Goal: Information Seeking & Learning: Learn about a topic

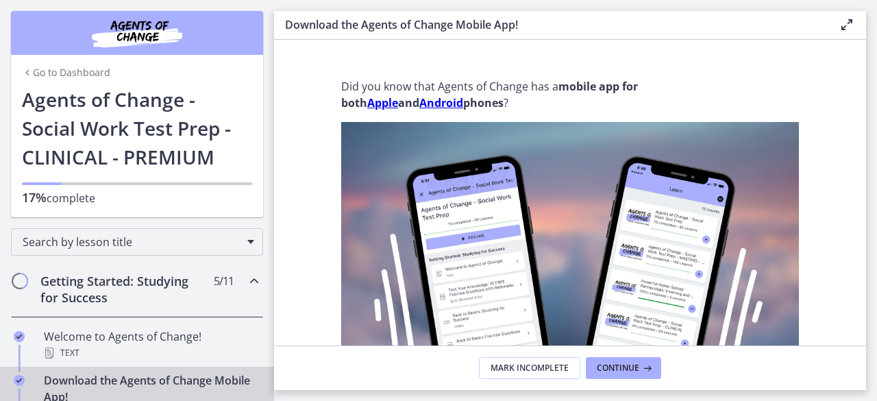
click at [92, 290] on h2 "Getting Started: Studying for Success" at bounding box center [123, 289] width 167 height 33
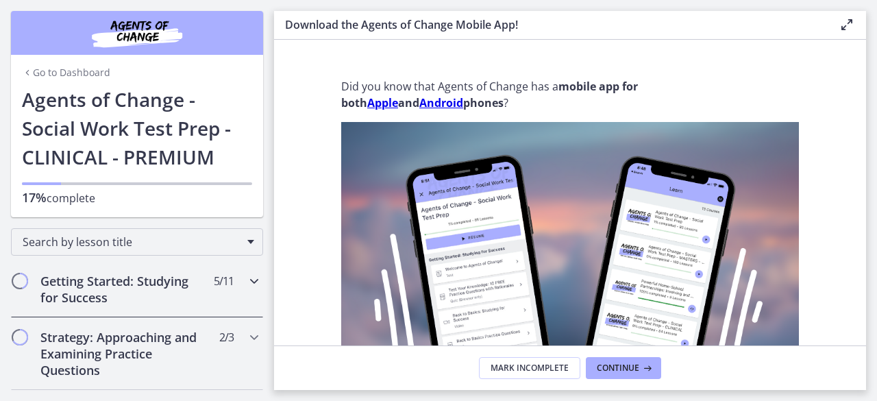
click at [92, 290] on h2 "Getting Started: Studying for Success" at bounding box center [123, 289] width 167 height 33
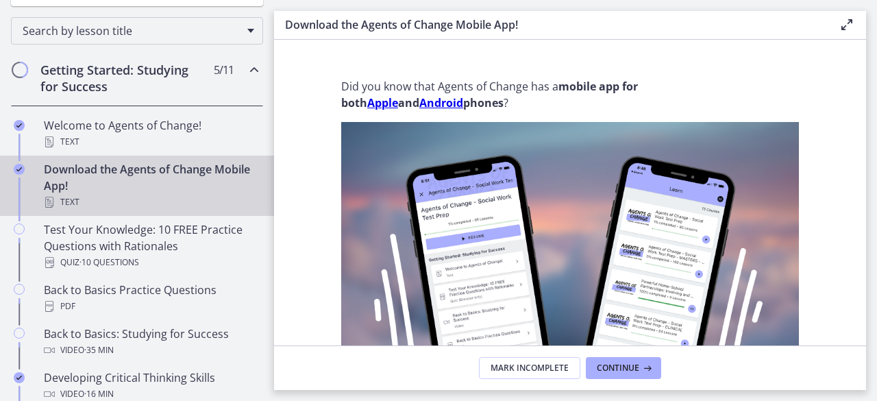
scroll to position [219, 0]
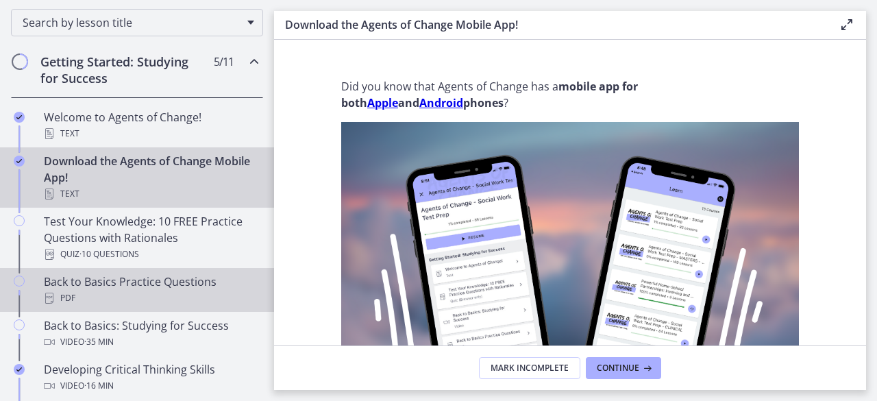
click at [81, 297] on div "PDF" at bounding box center [151, 298] width 214 height 16
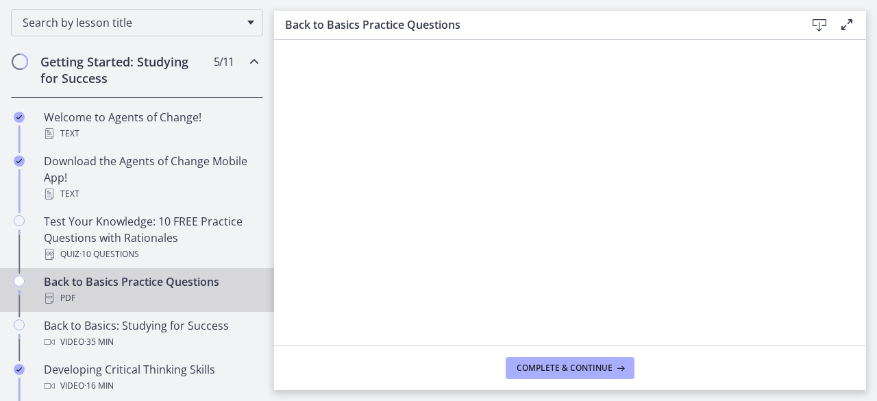
click at [873, 336] on main "Back to Basics Practice Questions Download Enable fullscreen Complete & continue" at bounding box center [575, 200] width 603 height 401
click at [840, 364] on footer "Complete & continue" at bounding box center [570, 367] width 592 height 45
click at [557, 363] on span "Complete & continue" at bounding box center [564, 367] width 96 height 11
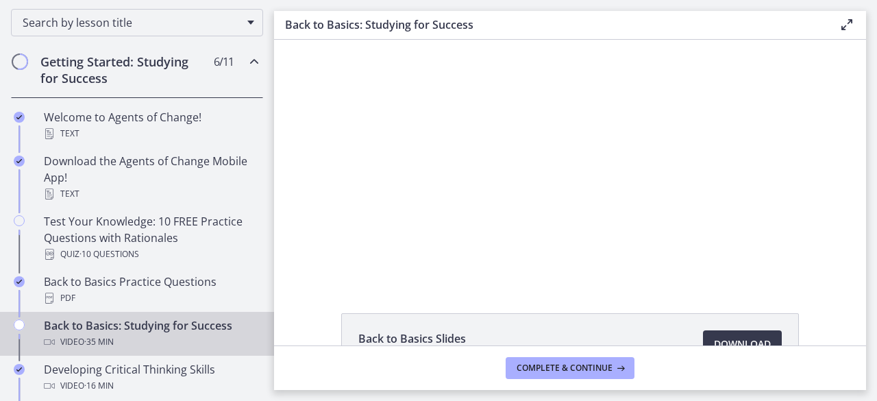
click at [378, 357] on footer "Complete & continue" at bounding box center [570, 367] width 592 height 45
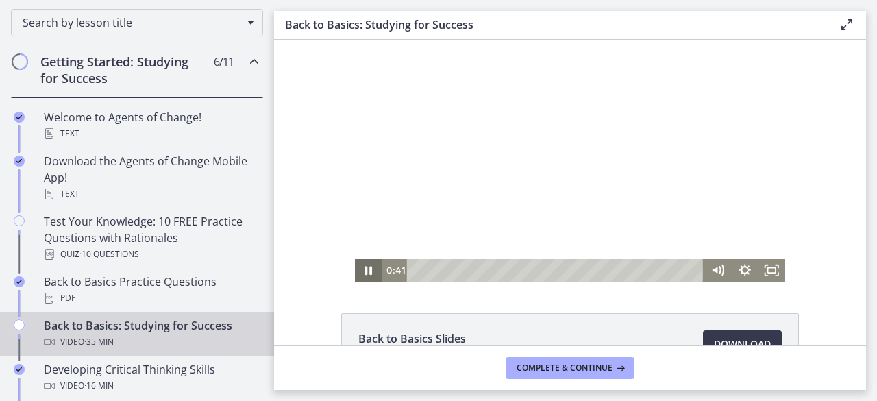
click at [365, 272] on icon "Pause" at bounding box center [369, 270] width 8 height 9
click at [366, 272] on icon "Play Video" at bounding box center [370, 269] width 8 height 11
click at [771, 277] on icon "Fullscreen" at bounding box center [771, 270] width 32 height 27
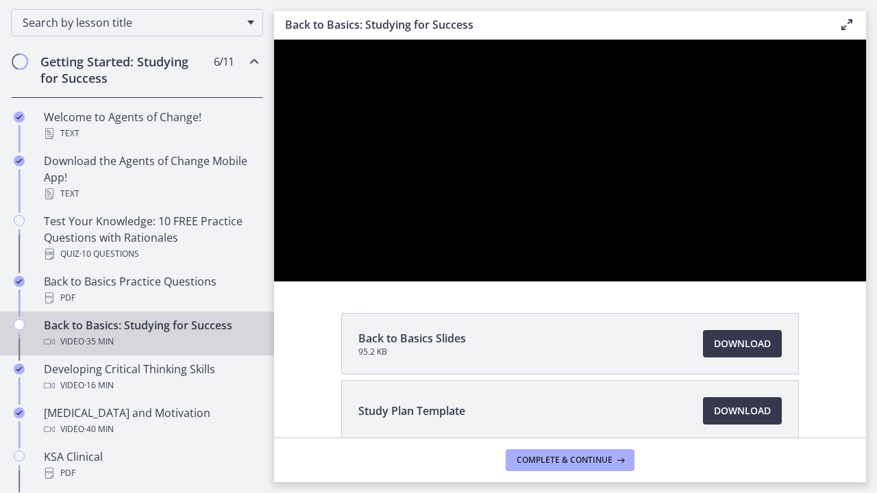
click at [866, 273] on div at bounding box center [570, 161] width 592 height 242
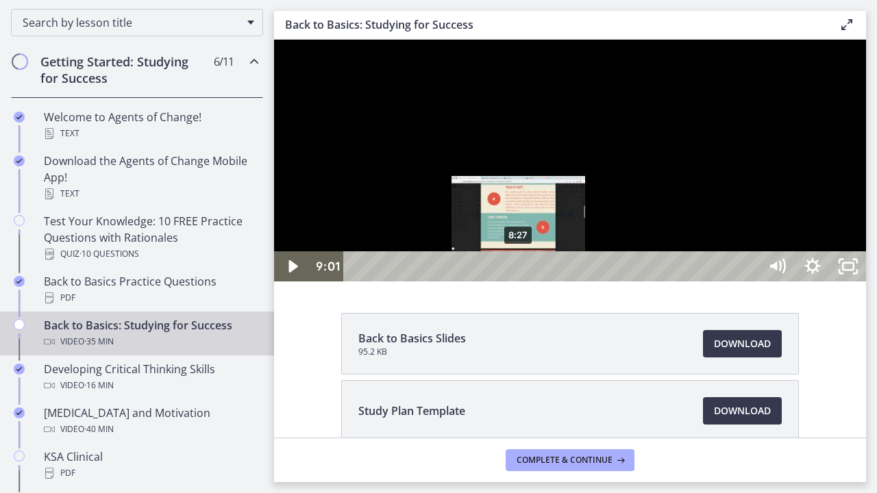
click at [519, 282] on div "8:27" at bounding box center [553, 266] width 394 height 30
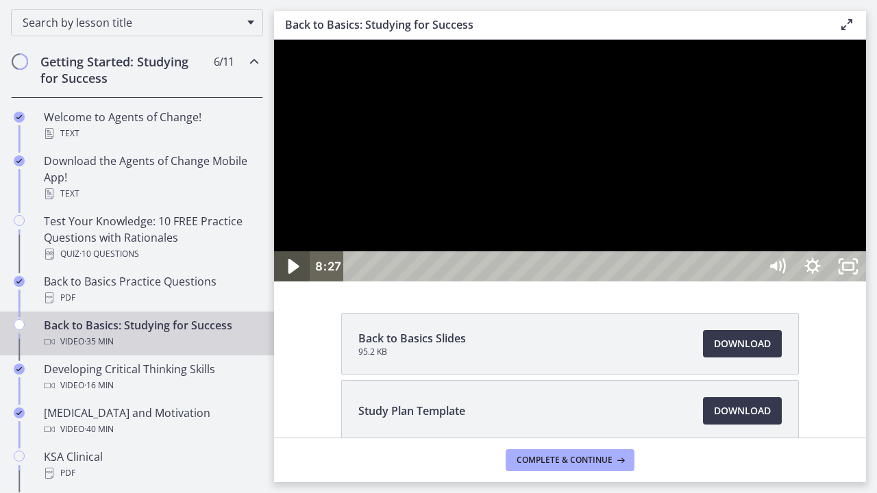
click at [295, 285] on icon "Play Video" at bounding box center [293, 267] width 42 height 36
click at [291, 282] on icon "Pause" at bounding box center [292, 266] width 36 height 30
click at [296, 285] on icon "Play Video" at bounding box center [293, 267] width 42 height 36
drag, startPoint x: 294, startPoint y: 528, endPoint x: 290, endPoint y: 520, distance: 8.9
click at [290, 285] on icon "Pause" at bounding box center [292, 267] width 42 height 36
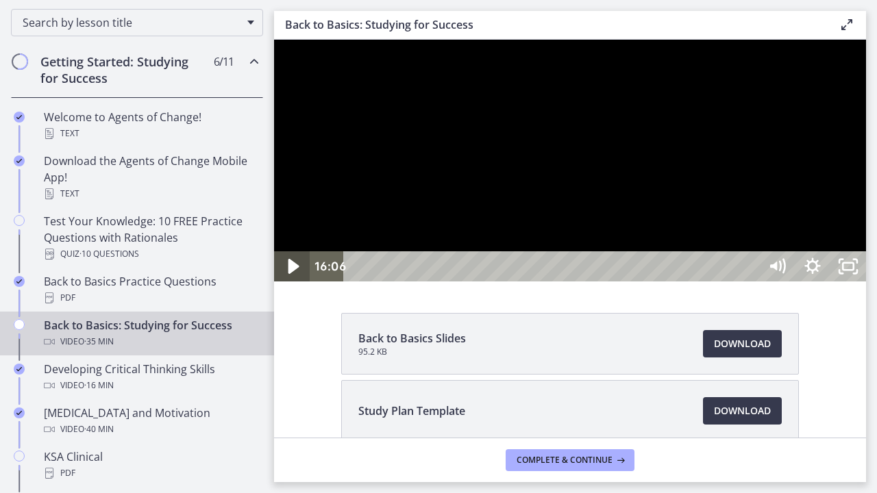
click at [303, 285] on icon "Play Video" at bounding box center [293, 267] width 42 height 36
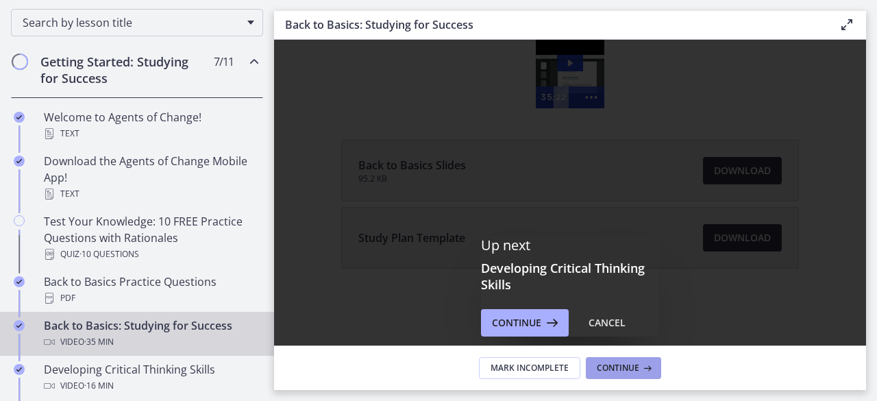
click at [614, 368] on span "Continue" at bounding box center [618, 367] width 42 height 11
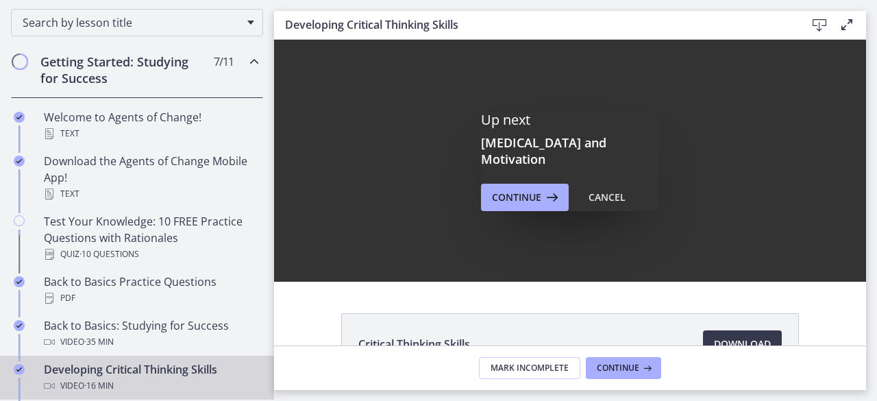
click at [160, 368] on div "Developing Critical Thinking Skills Video · 16 min" at bounding box center [151, 377] width 214 height 33
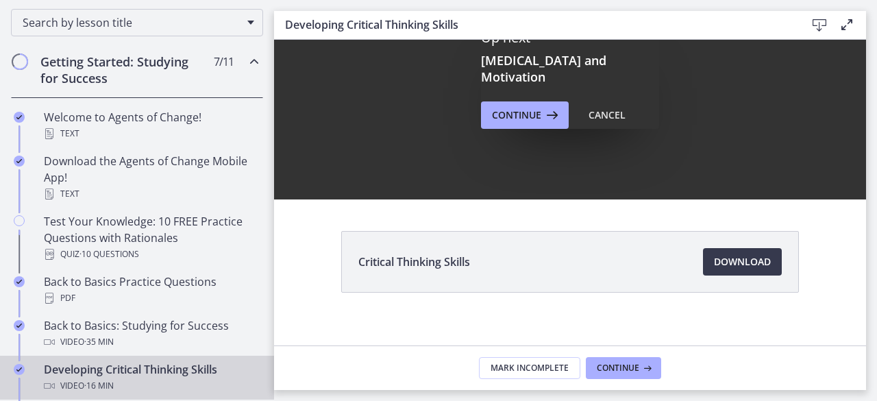
scroll to position [95, 0]
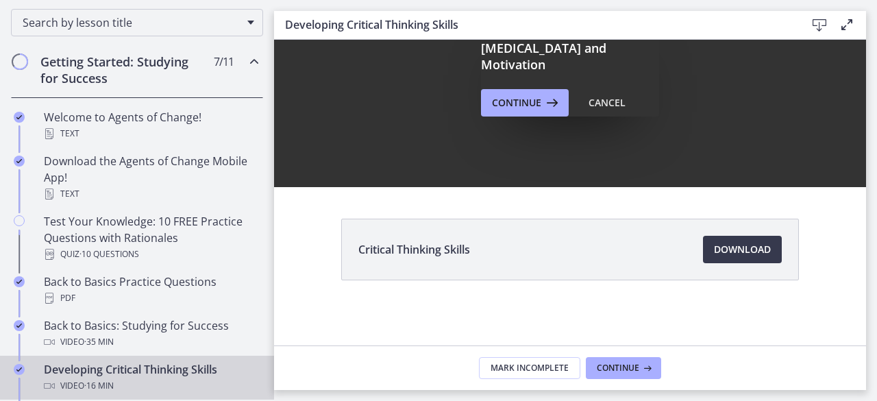
click at [184, 362] on div "Developing Critical Thinking Skills Video · 16 min" at bounding box center [151, 377] width 214 height 33
click at [601, 367] on span "Continue" at bounding box center [618, 367] width 42 height 11
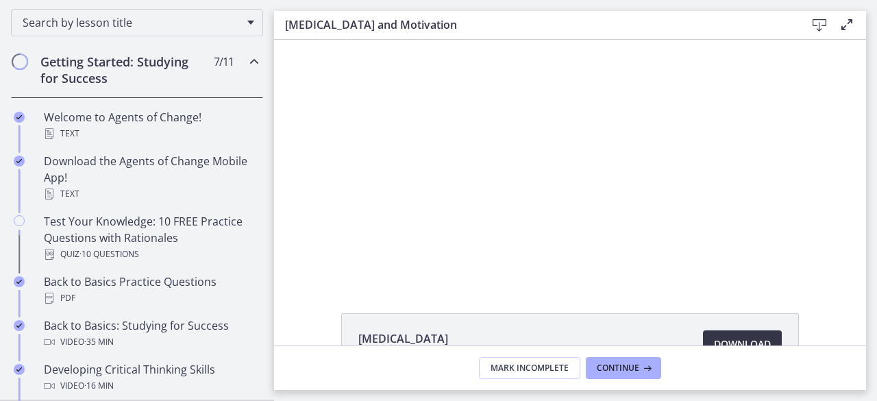
click at [741, 338] on span "Download Opens in a new window" at bounding box center [742, 344] width 57 height 16
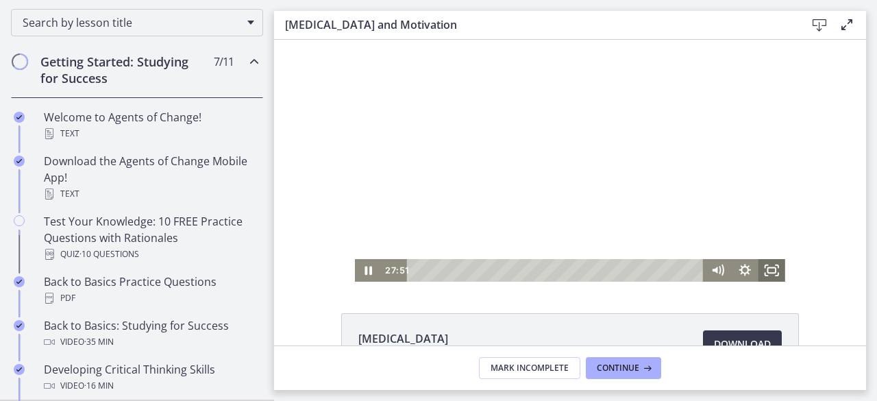
click at [764, 277] on icon "Fullscreen" at bounding box center [771, 270] width 27 height 23
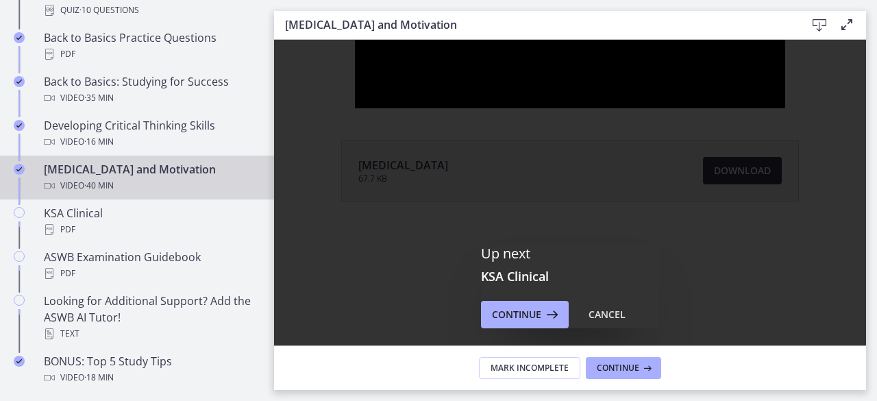
scroll to position [468, 0]
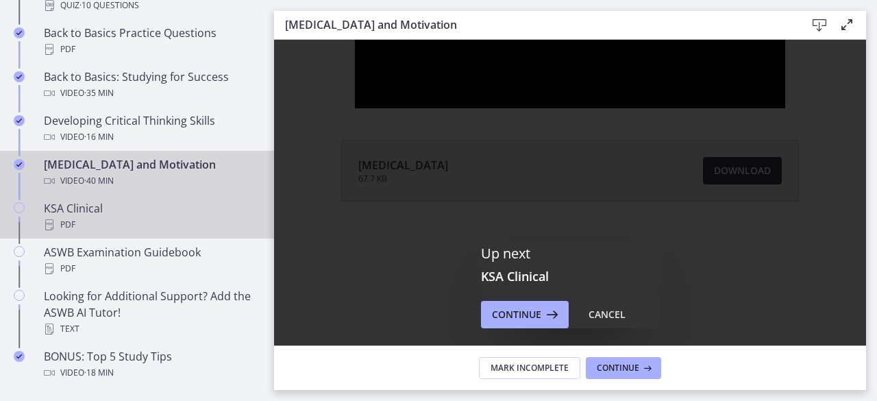
click at [56, 217] on div "PDF" at bounding box center [151, 224] width 214 height 16
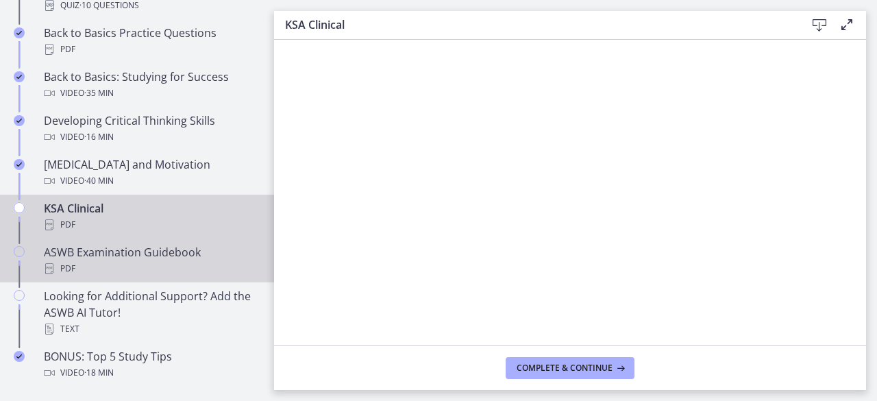
click at [73, 264] on div "PDF" at bounding box center [151, 268] width 214 height 16
click at [73, 203] on div "KSA Clinical PDF" at bounding box center [151, 216] width 214 height 33
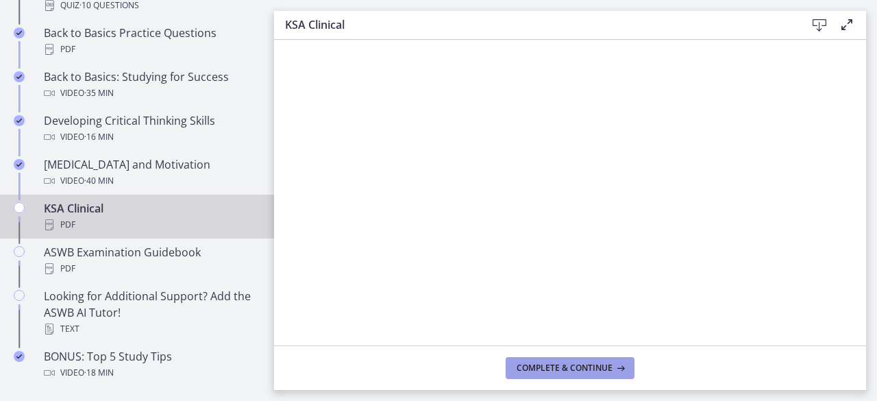
click at [553, 366] on span "Complete & continue" at bounding box center [564, 367] width 96 height 11
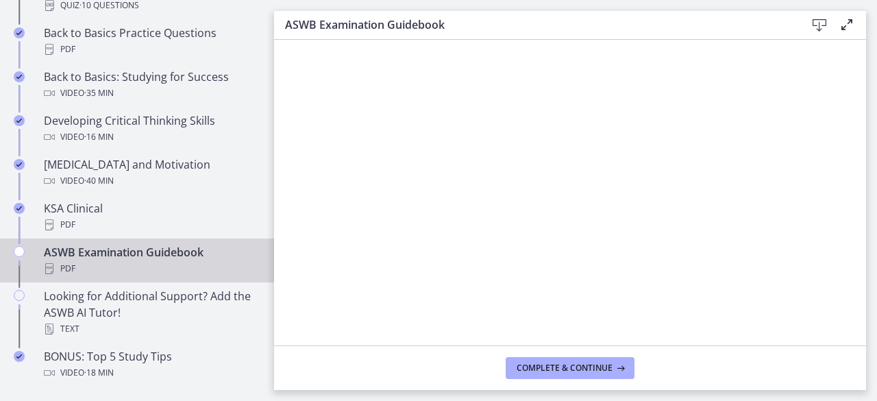
click at [71, 247] on div "ASWB Examination Guidebook PDF" at bounding box center [151, 260] width 214 height 33
click at [540, 368] on span "Complete & continue" at bounding box center [564, 367] width 96 height 11
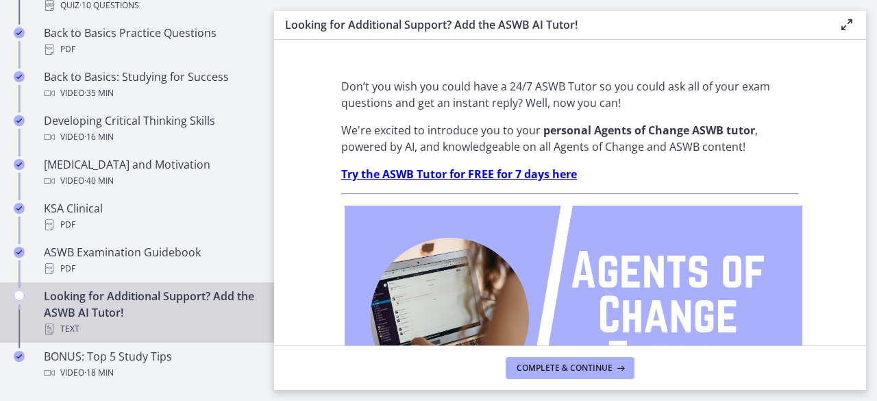
click at [121, 290] on div "Looking for Additional Support? Add the ASWB AI Tutor! Text" at bounding box center [151, 312] width 214 height 49
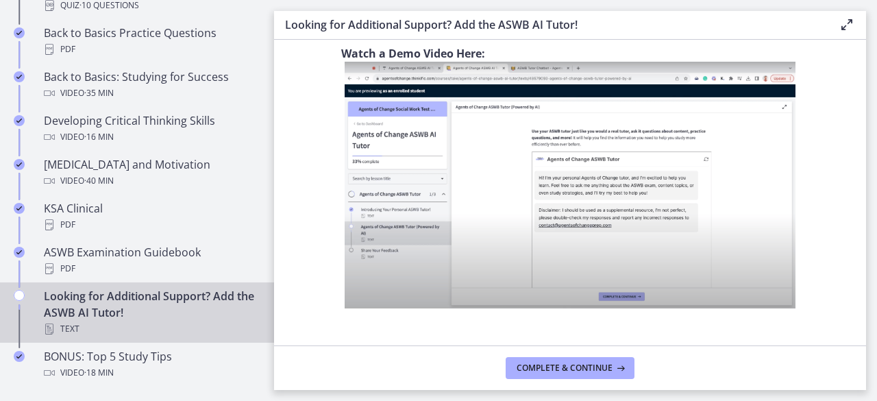
scroll to position [597, 0]
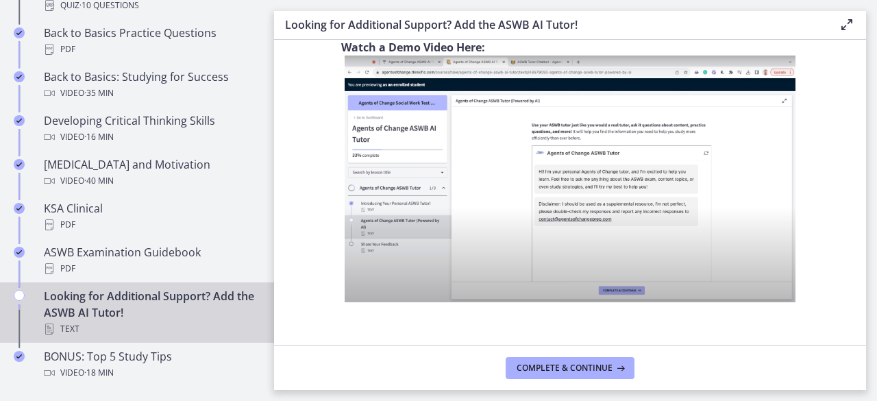
click at [416, 186] on img at bounding box center [570, 178] width 451 height 247
click at [526, 364] on span "Complete & continue" at bounding box center [564, 367] width 96 height 11
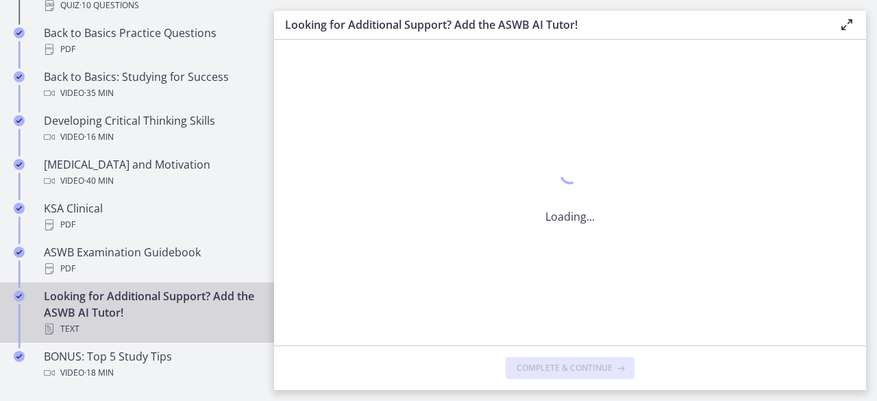
scroll to position [0, 0]
